Goal: Check status: Check status

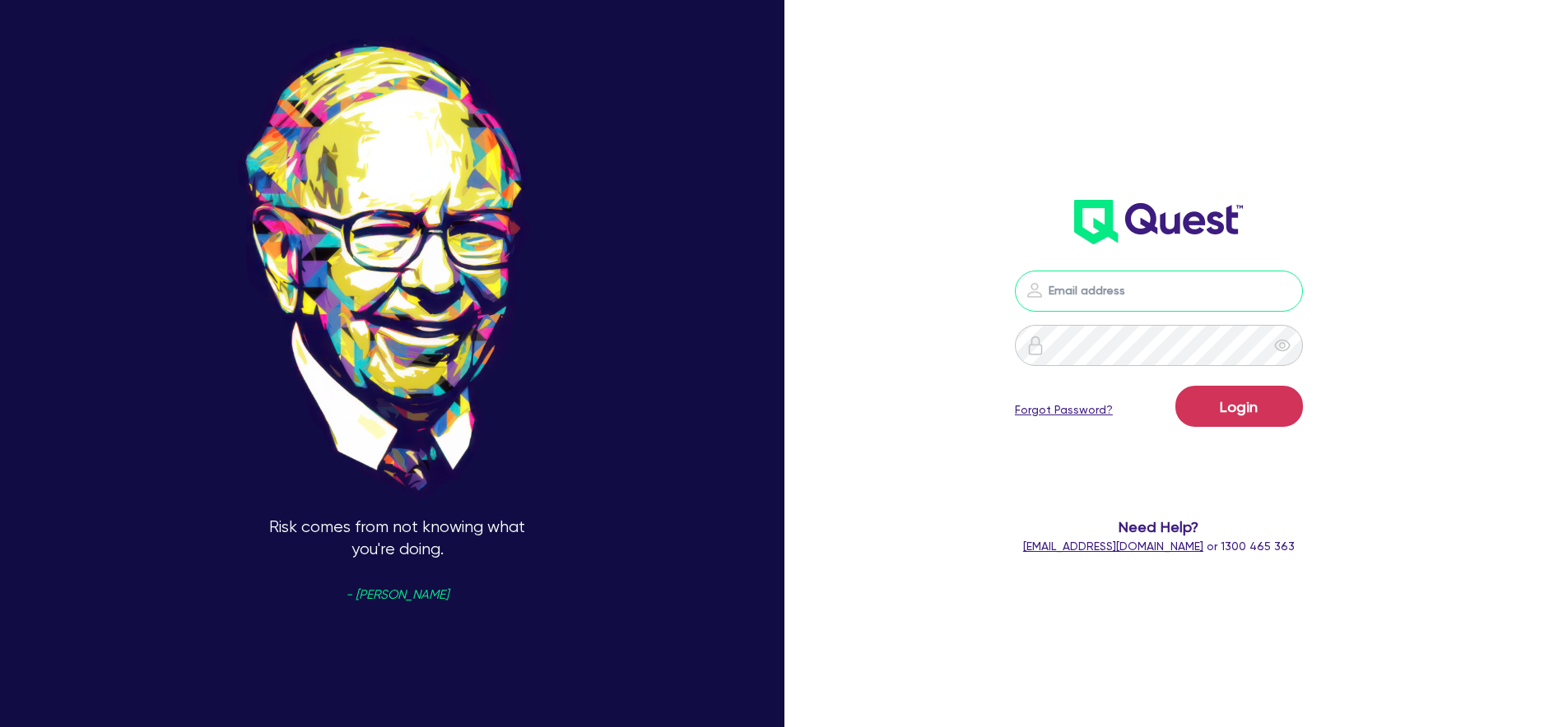
type input "[PERSON_NAME][EMAIL_ADDRESS][PERSON_NAME][DOMAIN_NAME]"
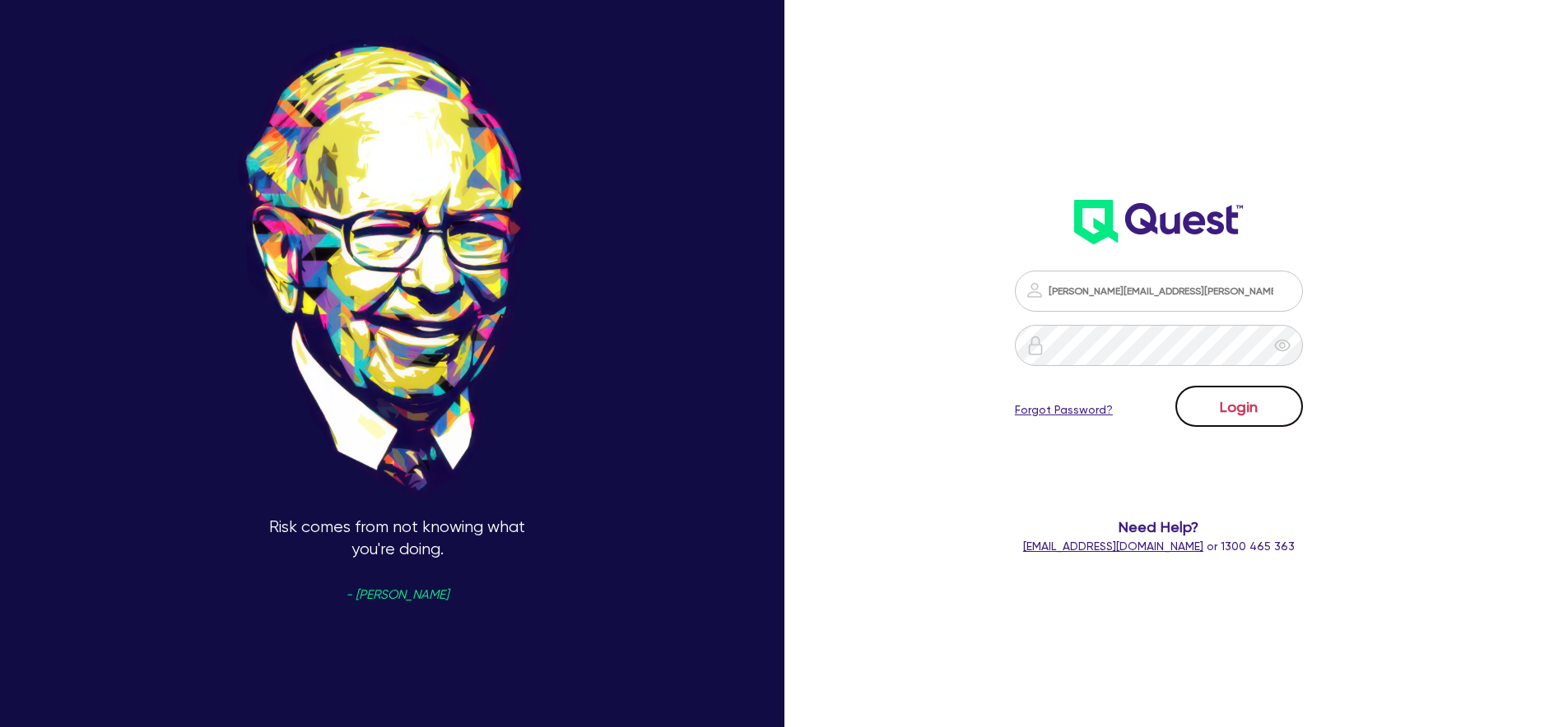
click at [1245, 400] on button "Login" at bounding box center [1240, 407] width 128 height 41
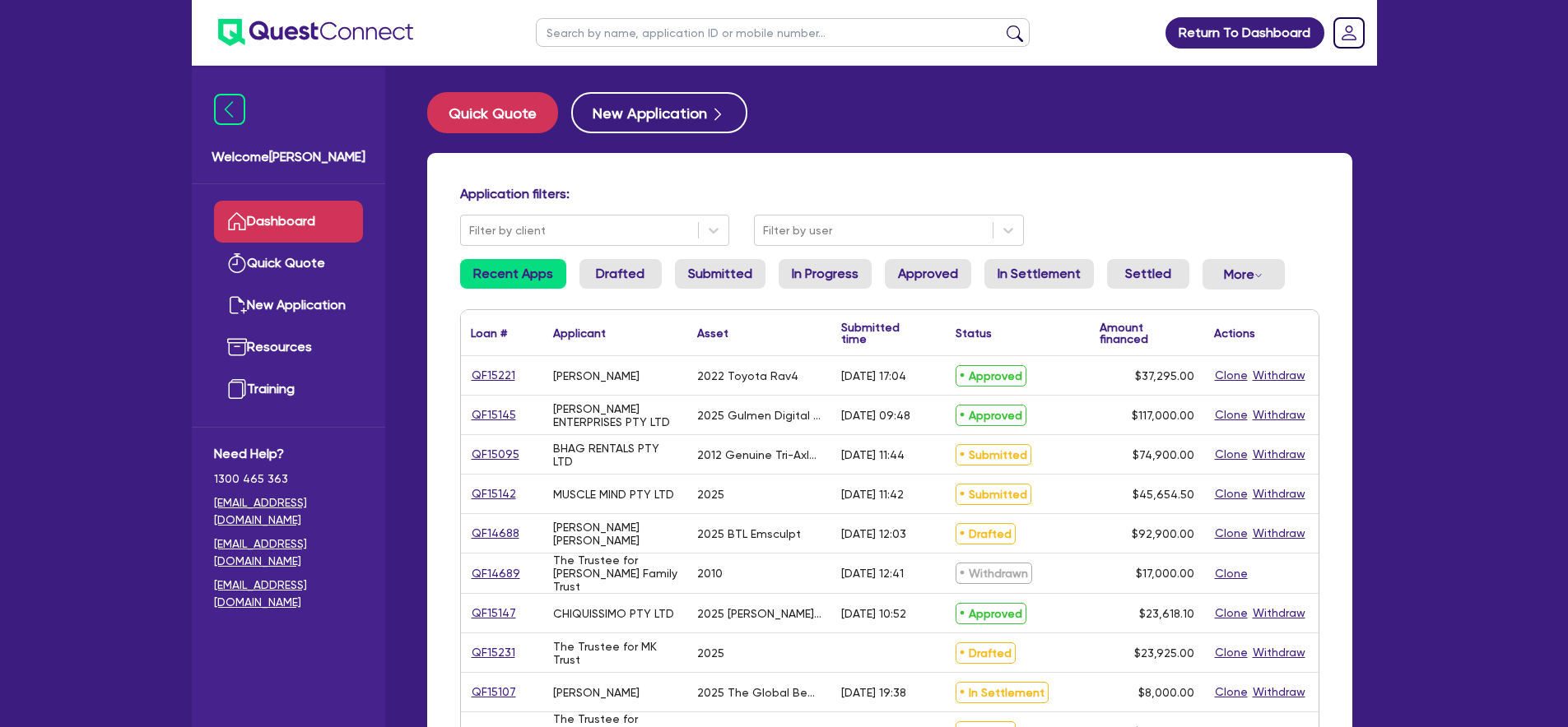
click at [700, 40] on input "text" at bounding box center [783, 32] width 494 height 28
paste input "QF14461"
type input "QF14461"
click at [1002, 25] on button "submit" at bounding box center [1015, 36] width 26 height 23
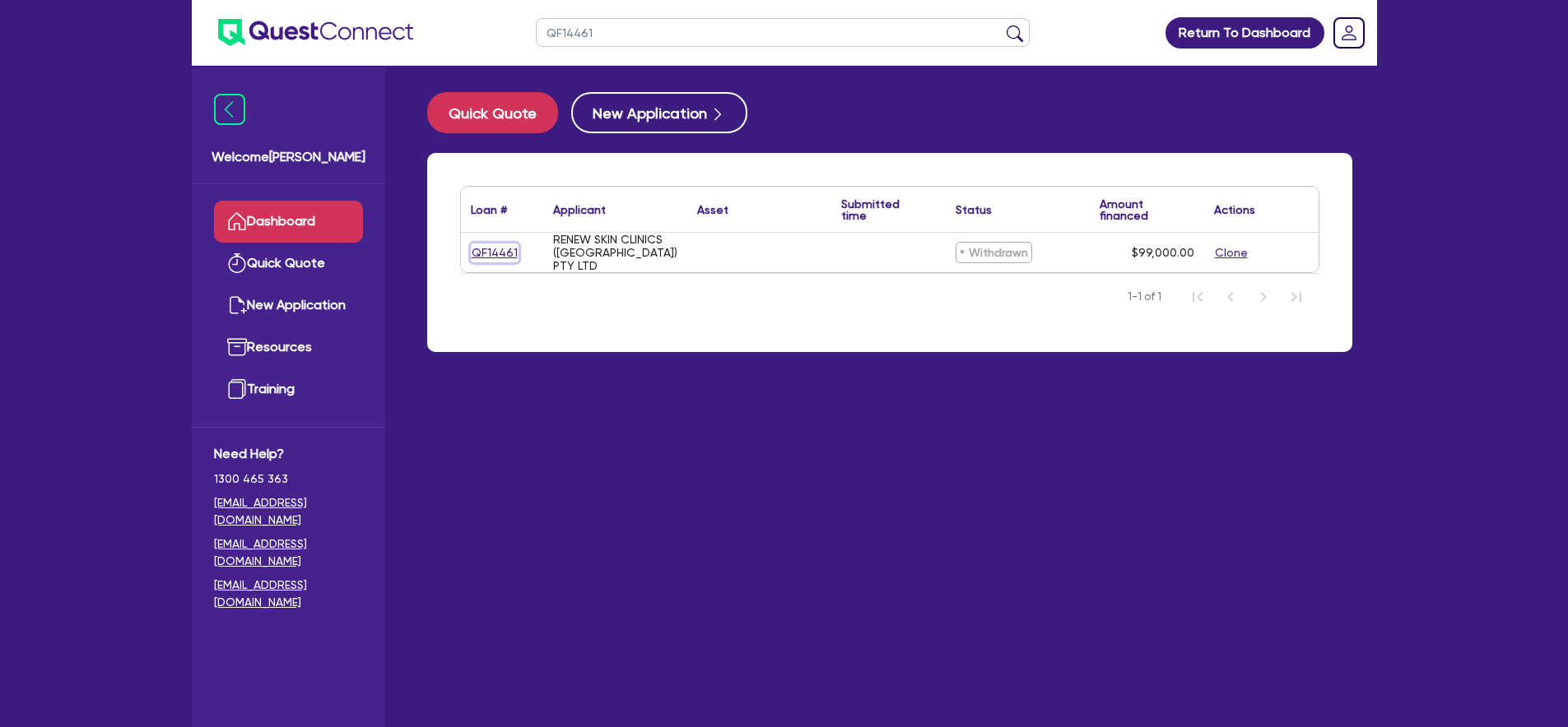
click at [495, 252] on link "QF14461" at bounding box center [494, 253] width 48 height 19
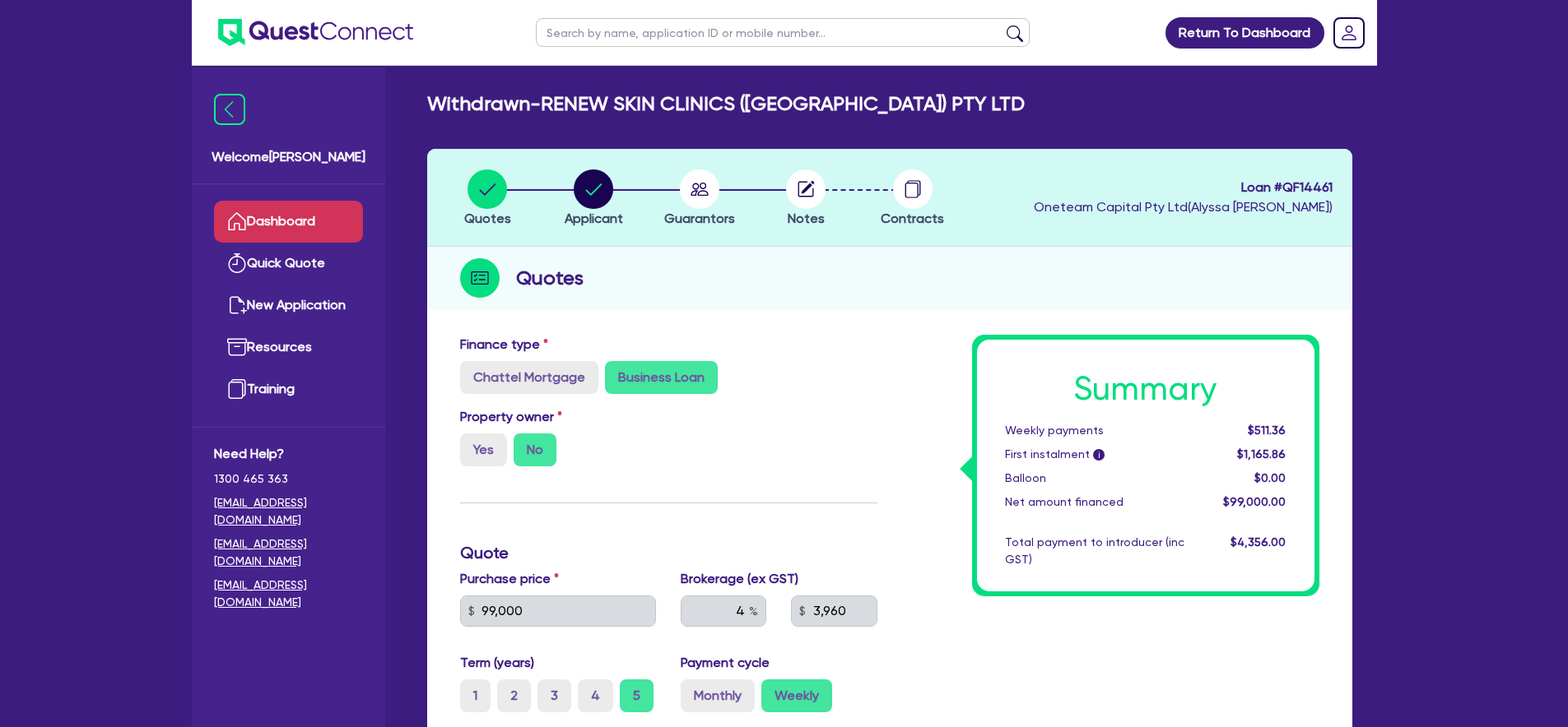
click at [343, 219] on link "Dashboard" at bounding box center [289, 222] width 149 height 42
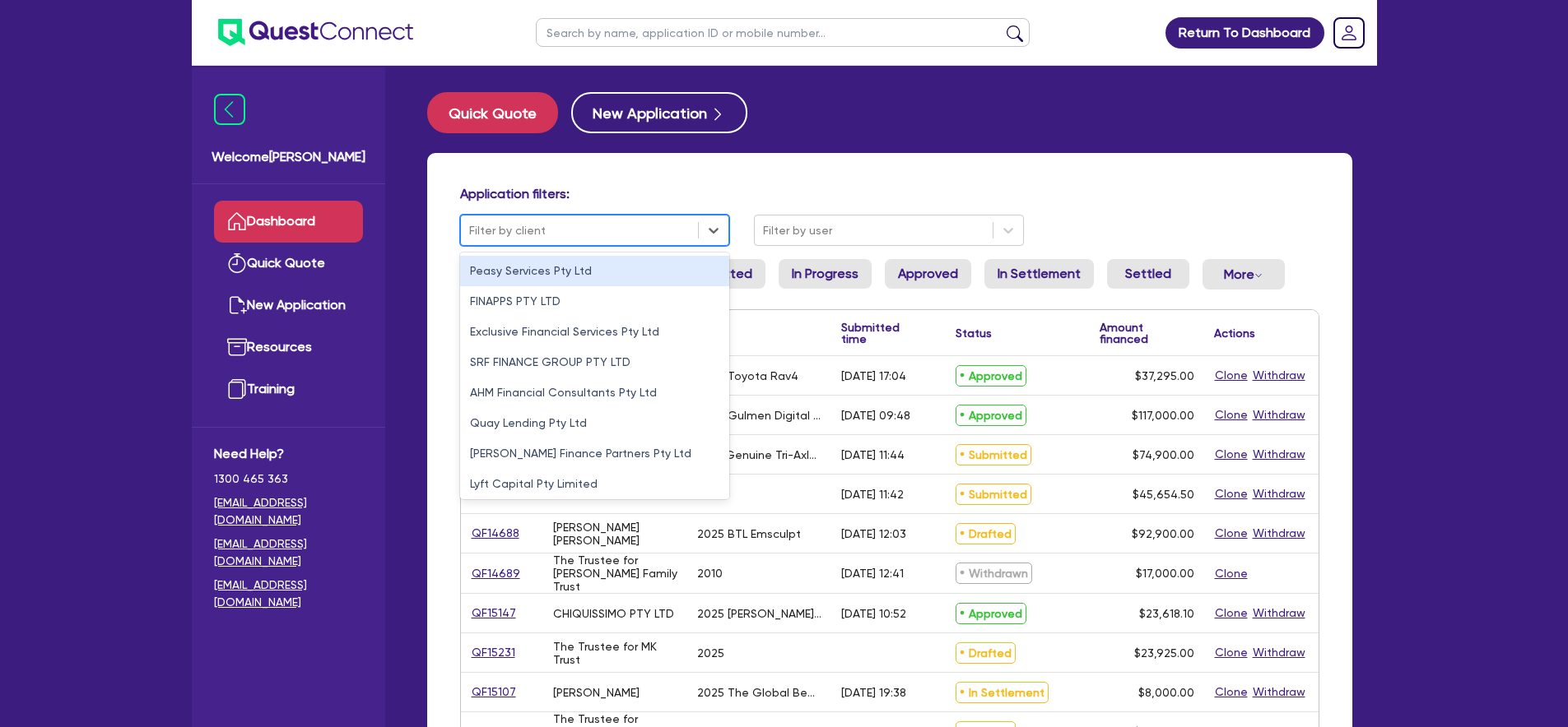
click at [575, 223] on div at bounding box center [580, 231] width 221 height 21
click at [901, 61] on ul at bounding box center [783, 32] width 527 height 65
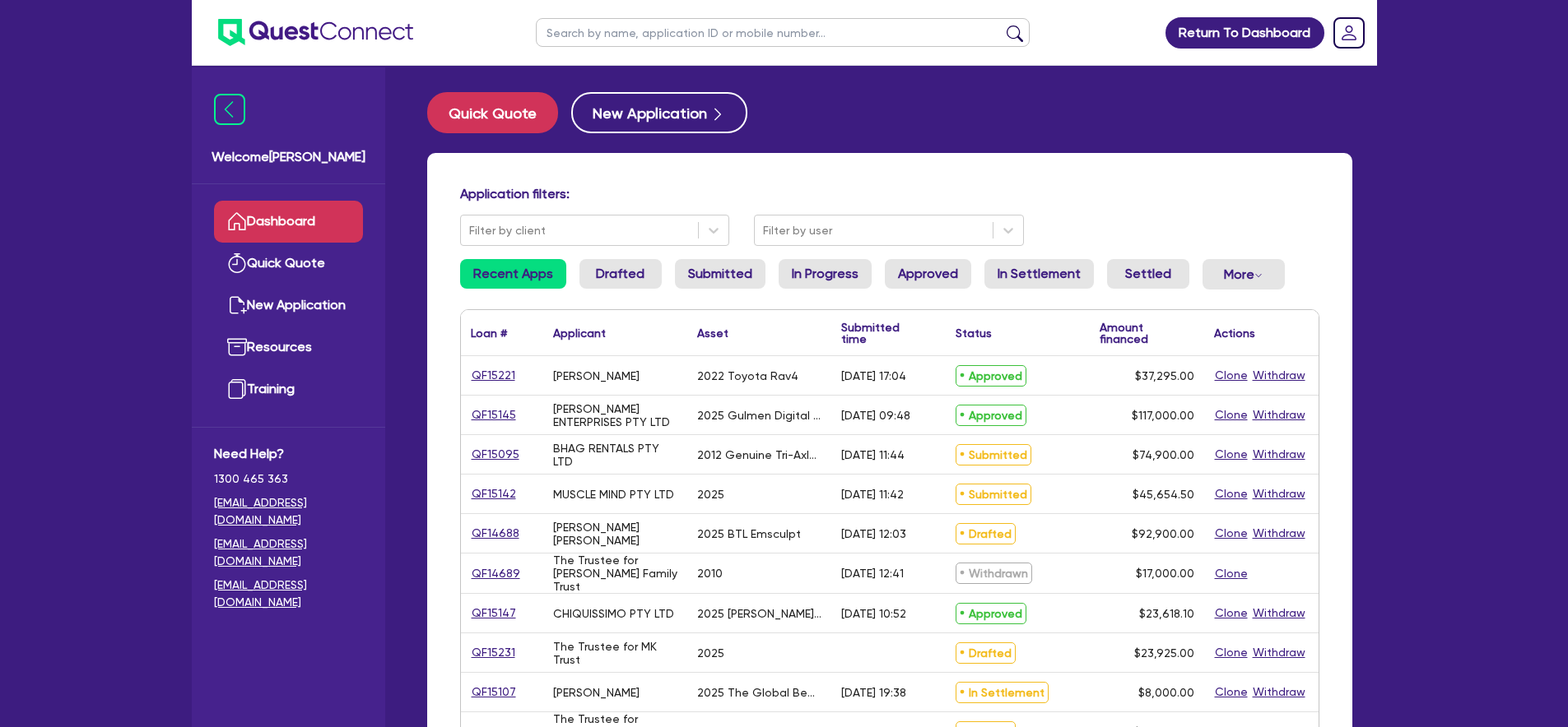
click at [873, 41] on input "text" at bounding box center [783, 32] width 494 height 28
paste input "QF14461"
type input "QF14461"
click at [1002, 25] on button "submit" at bounding box center [1015, 36] width 26 height 23
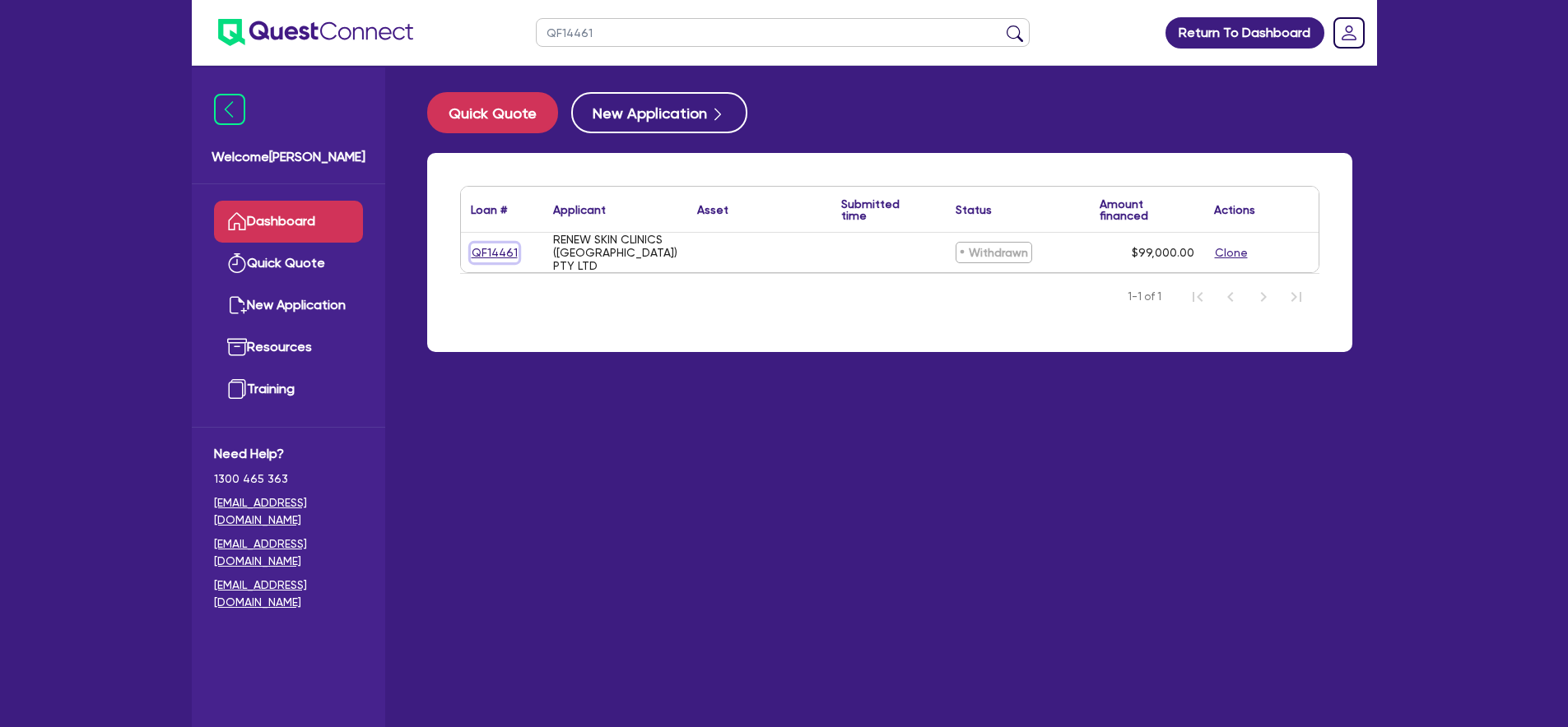
click at [473, 252] on link "QF14461" at bounding box center [494, 253] width 48 height 19
